Goal: Information Seeking & Learning: Learn about a topic

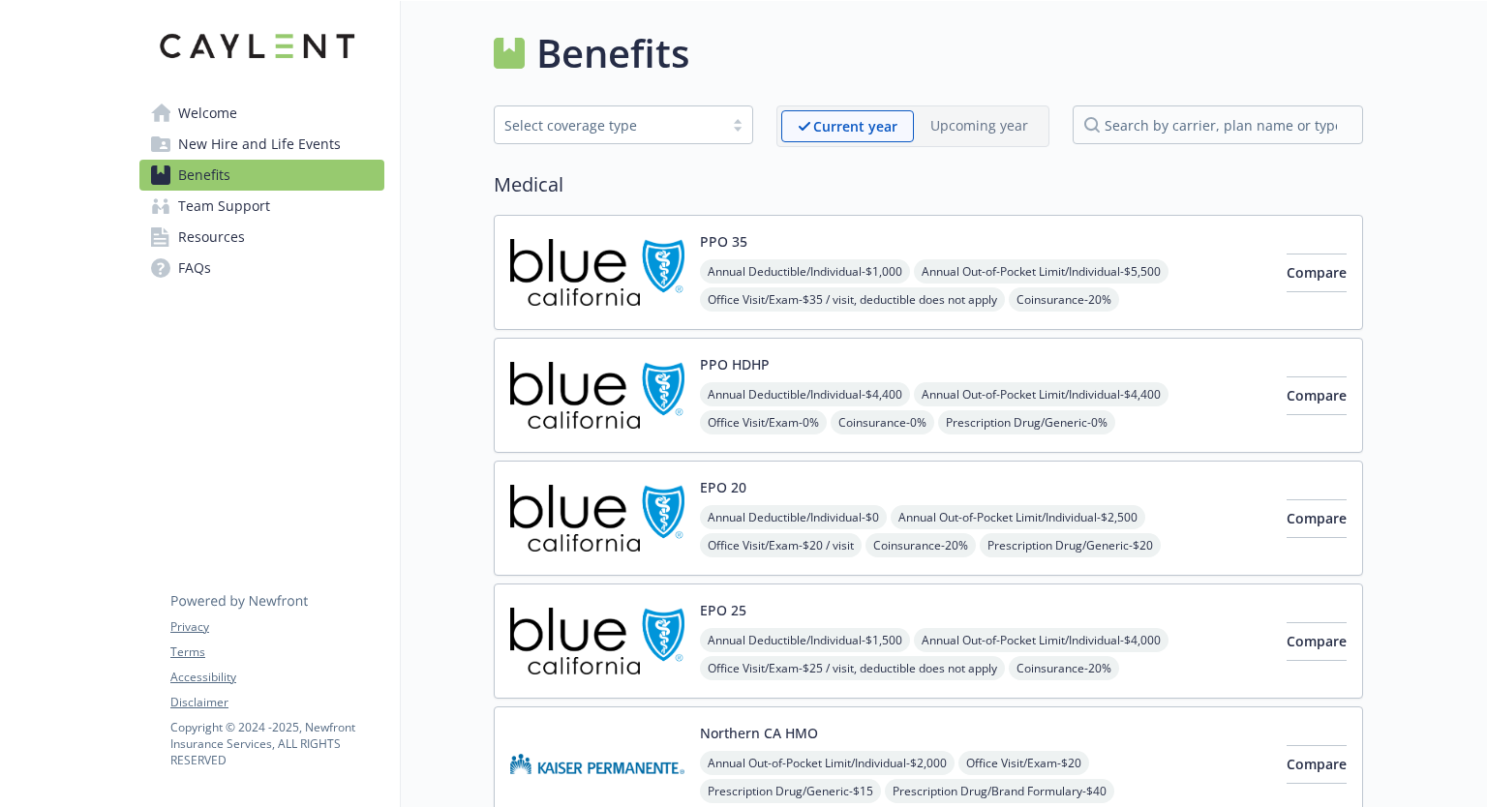
click at [743, 126] on div at bounding box center [737, 124] width 29 height 15
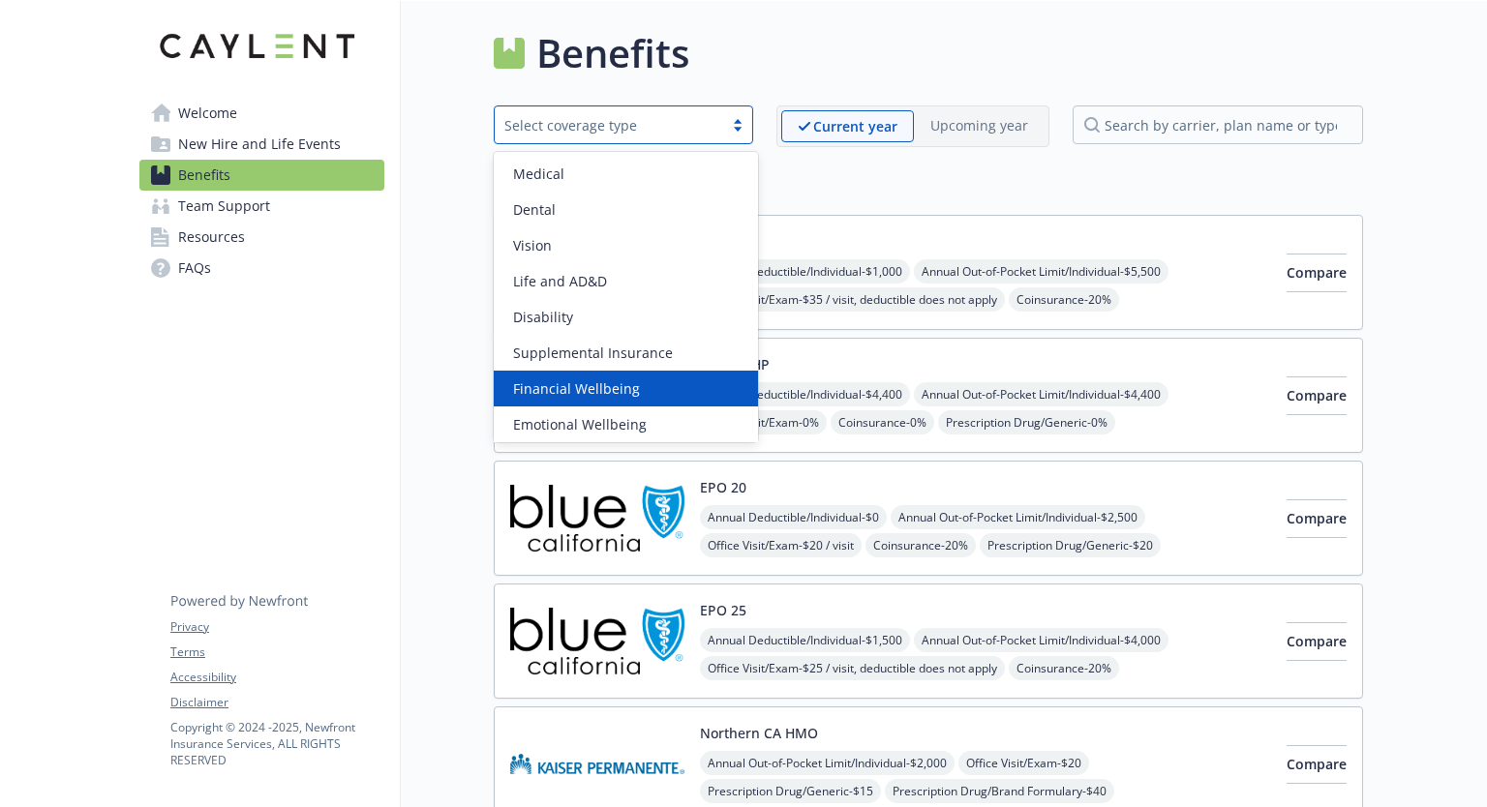
click at [624, 379] on span "Financial Wellbeing" at bounding box center [576, 389] width 127 height 20
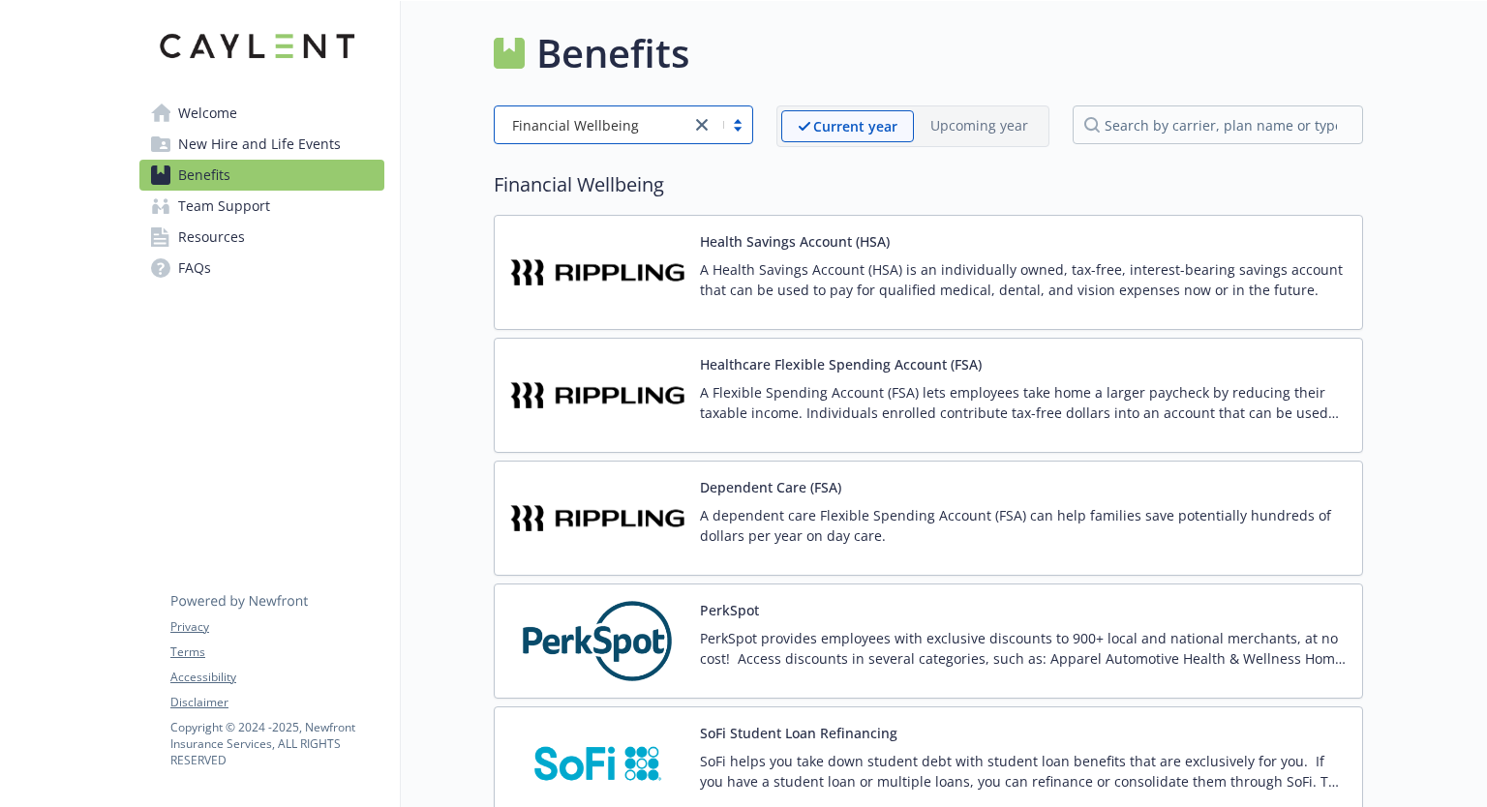
click at [182, 271] on span "FAQs" at bounding box center [194, 268] width 33 height 31
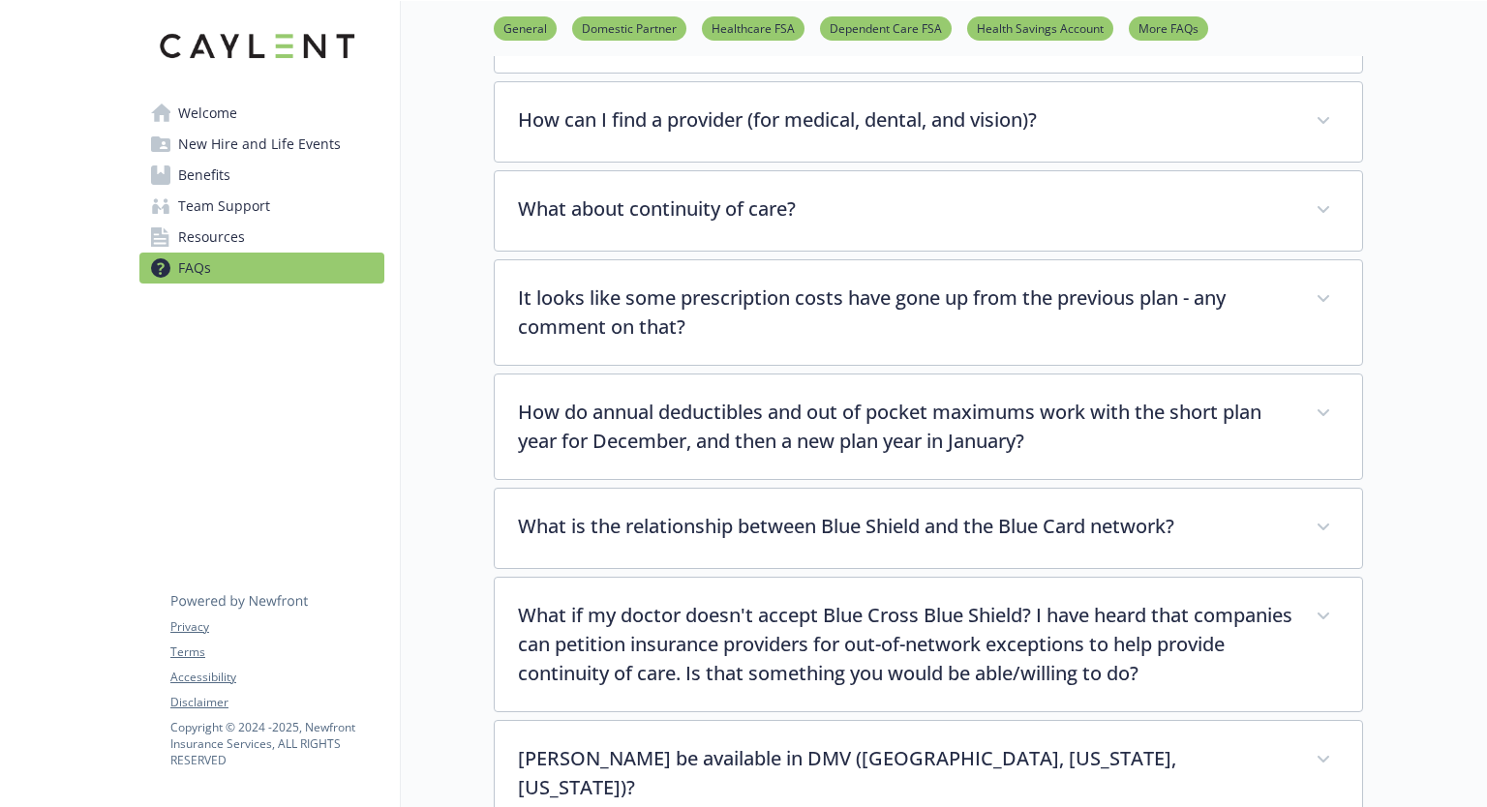
scroll to position [4115, 0]
